Goal: Check status: Check status

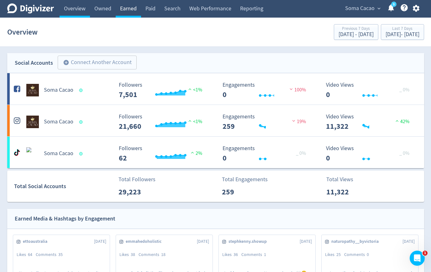
click at [128, 7] on link "Earned" at bounding box center [128, 9] width 25 height 18
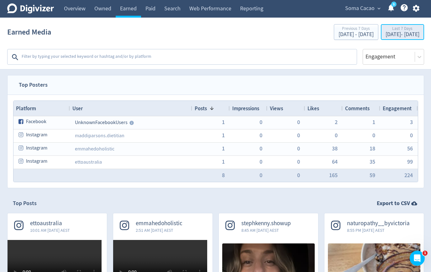
click at [386, 35] on div "[DATE] - [DATE]" at bounding box center [403, 35] width 34 height 6
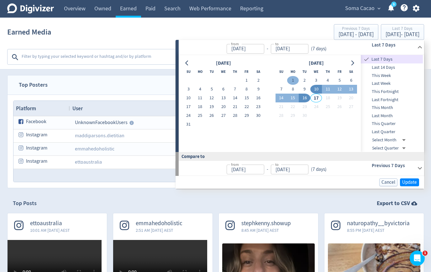
click at [289, 80] on button "1" at bounding box center [293, 80] width 12 height 9
type input "[DATE]"
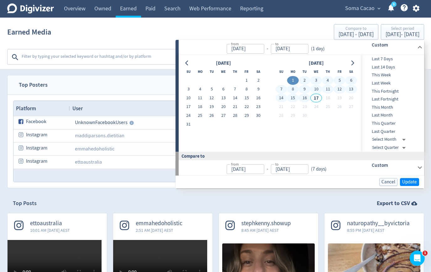
click at [304, 98] on button "16" at bounding box center [305, 97] width 12 height 9
type input "[DATE]"
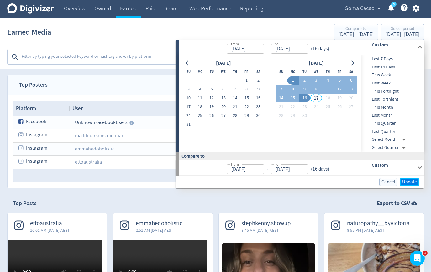
click at [415, 181] on span "Update" at bounding box center [409, 181] width 15 height 5
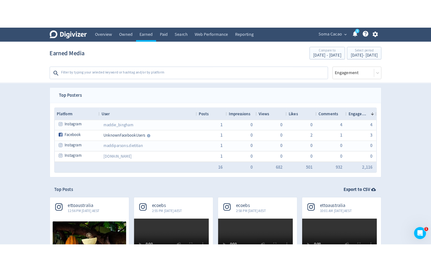
scroll to position [132, 0]
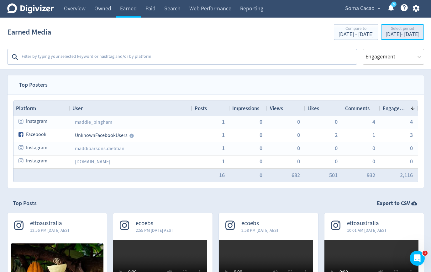
click at [386, 32] on div "[DATE] - [DATE]" at bounding box center [403, 35] width 34 height 6
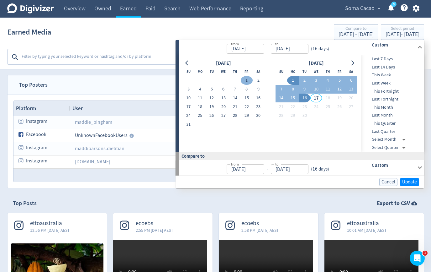
click at [243, 82] on button "1" at bounding box center [247, 80] width 12 height 9
type input "[DATE]"
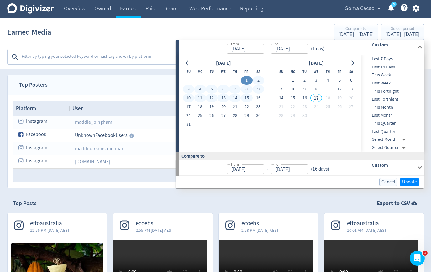
click at [243, 95] on button "15" at bounding box center [247, 97] width 12 height 9
type input "[DATE]"
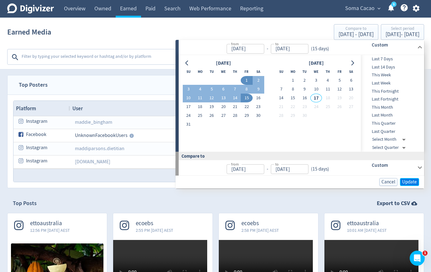
click at [413, 182] on span "Update" at bounding box center [409, 181] width 15 height 5
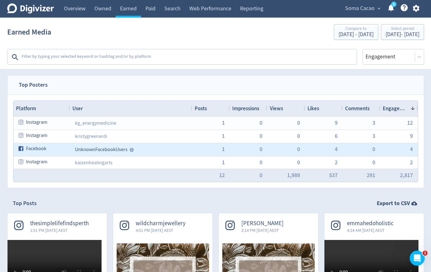
scroll to position [80, 0]
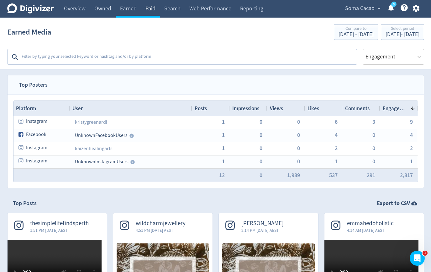
click at [154, 9] on link "Paid" at bounding box center [150, 9] width 19 height 18
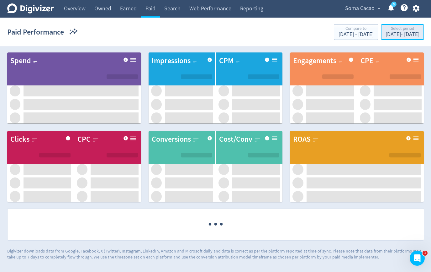
click at [386, 33] on div "[DATE] - [DATE]" at bounding box center [403, 35] width 34 height 6
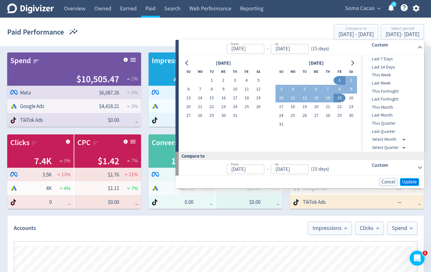
click at [406, 181] on span "Update" at bounding box center [409, 181] width 15 height 5
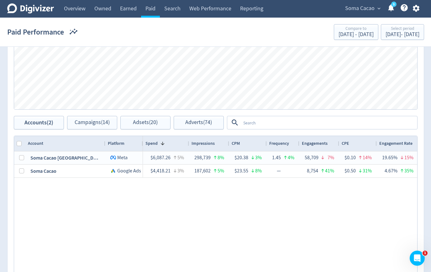
scroll to position [256, 0]
click at [272, 117] on div at bounding box center [322, 123] width 189 height 13
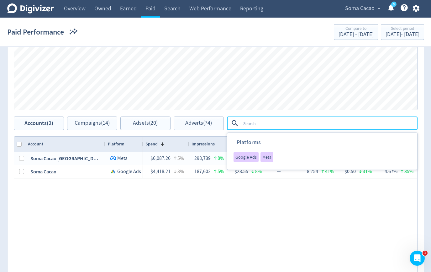
click at [272, 119] on textarea at bounding box center [329, 123] width 176 height 12
type textarea "boosted"
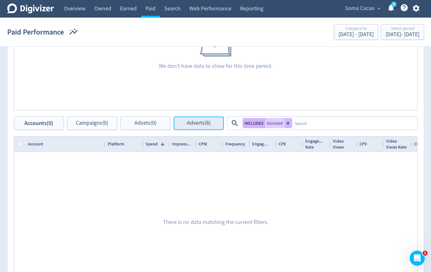
click at [216, 122] on button "Adverts (8)" at bounding box center [199, 122] width 50 height 13
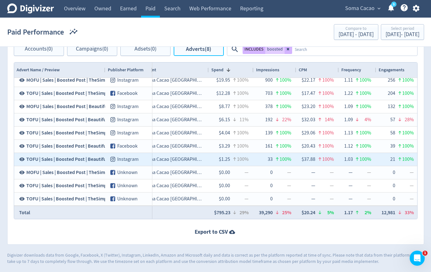
scroll to position [0, 212]
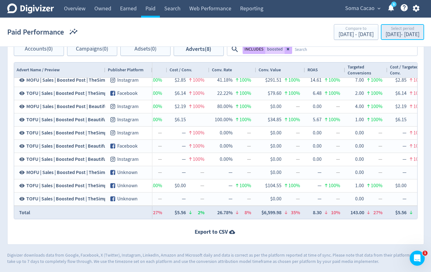
click at [405, 31] on div "Select period" at bounding box center [403, 28] width 34 height 5
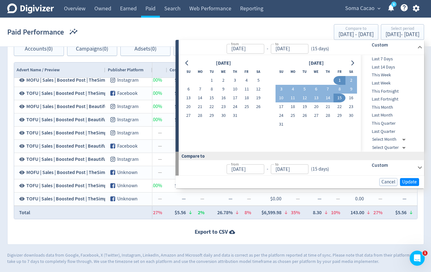
drag, startPoint x: 337, startPoint y: 81, endPoint x: 336, endPoint y: 84, distance: 3.3
click at [337, 81] on button "1" at bounding box center [340, 80] width 12 height 9
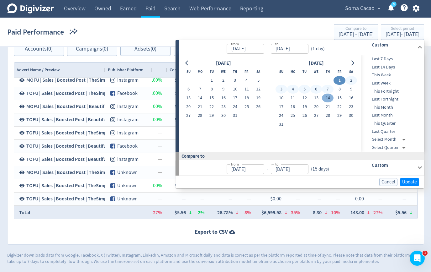
click at [331, 94] on button "14" at bounding box center [328, 97] width 12 height 9
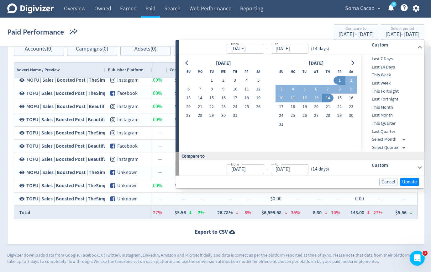
type input "[DATE]"
click at [409, 181] on span "Update" at bounding box center [409, 181] width 15 height 5
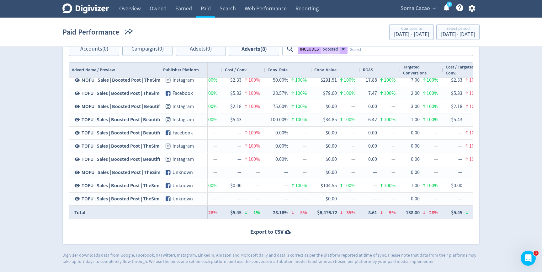
scroll to position [0, 779]
